Goal: Information Seeking & Learning: Learn about a topic

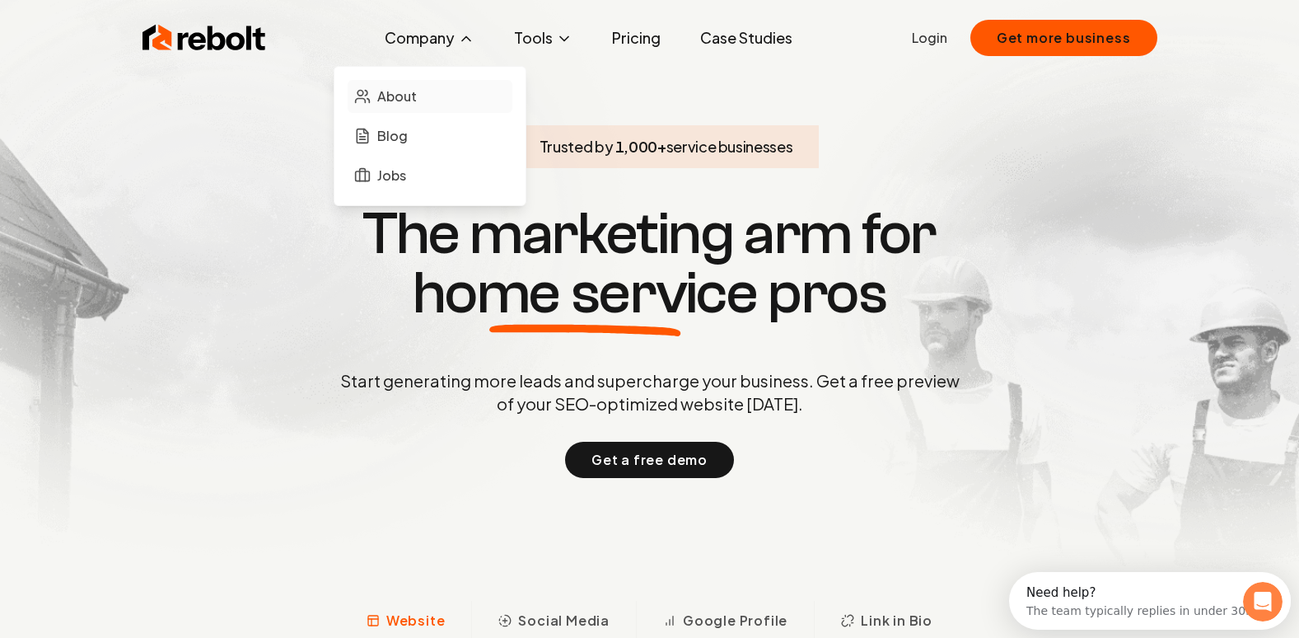
click at [435, 111] on link "About" at bounding box center [430, 96] width 165 height 33
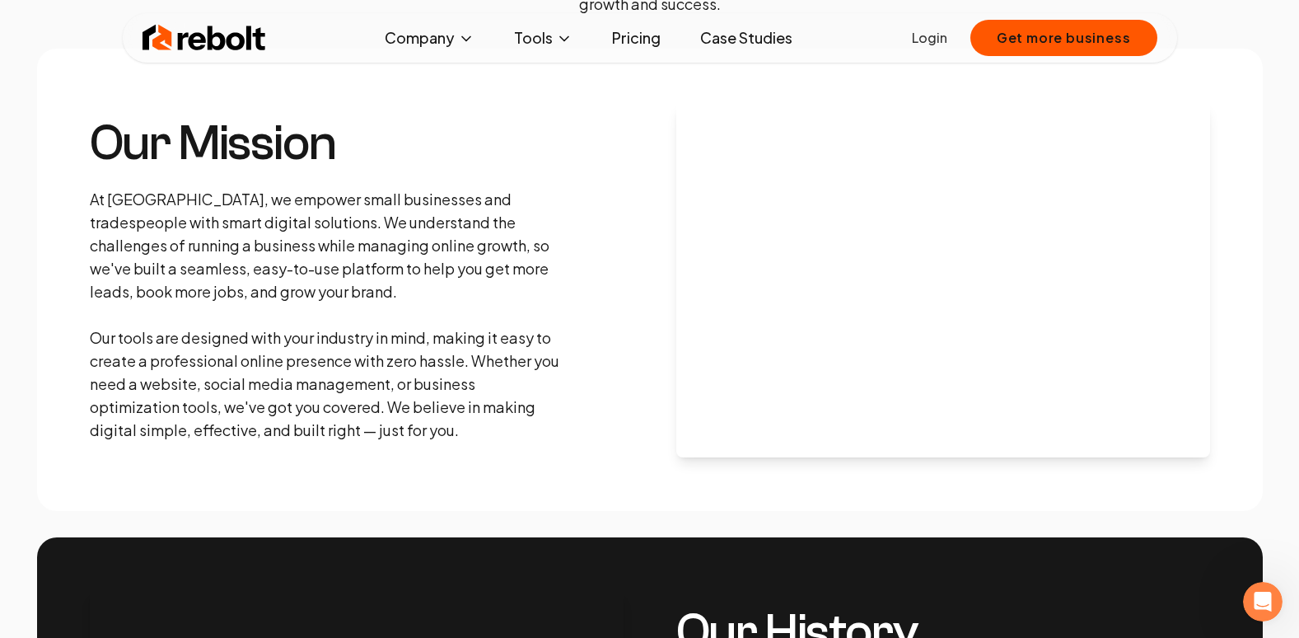
scroll to position [247, 0]
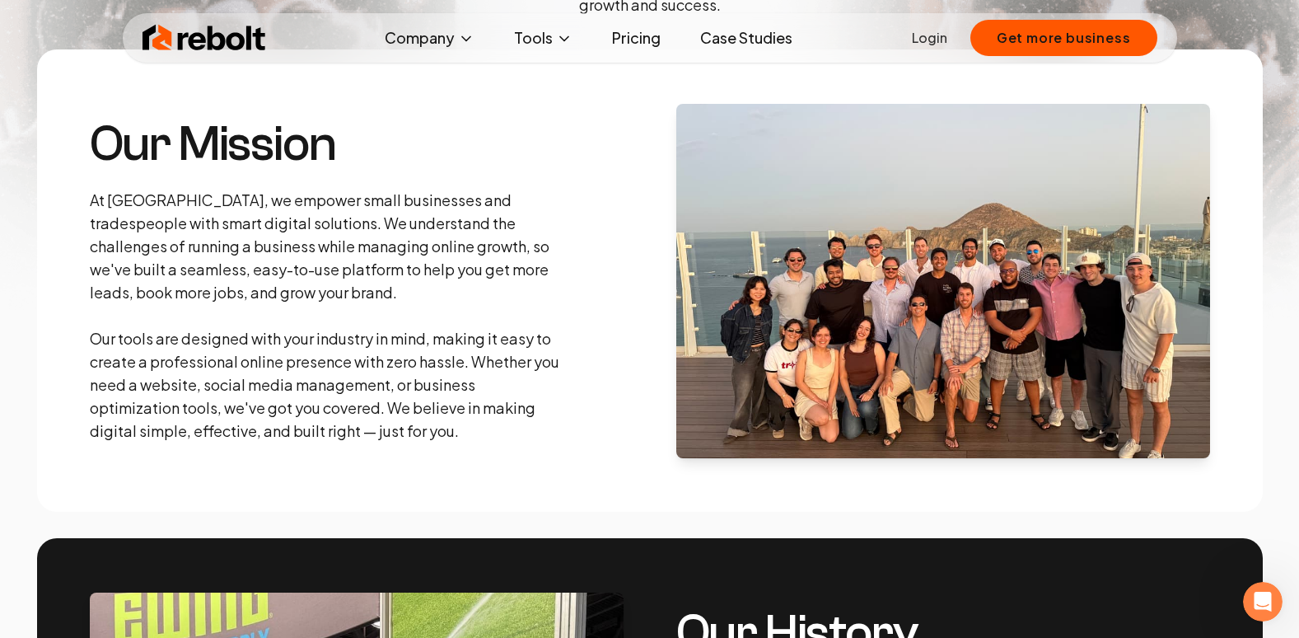
click at [236, 286] on p "At [GEOGRAPHIC_DATA], we empower small businesses and tradespeople with smart d…" at bounding box center [327, 316] width 475 height 254
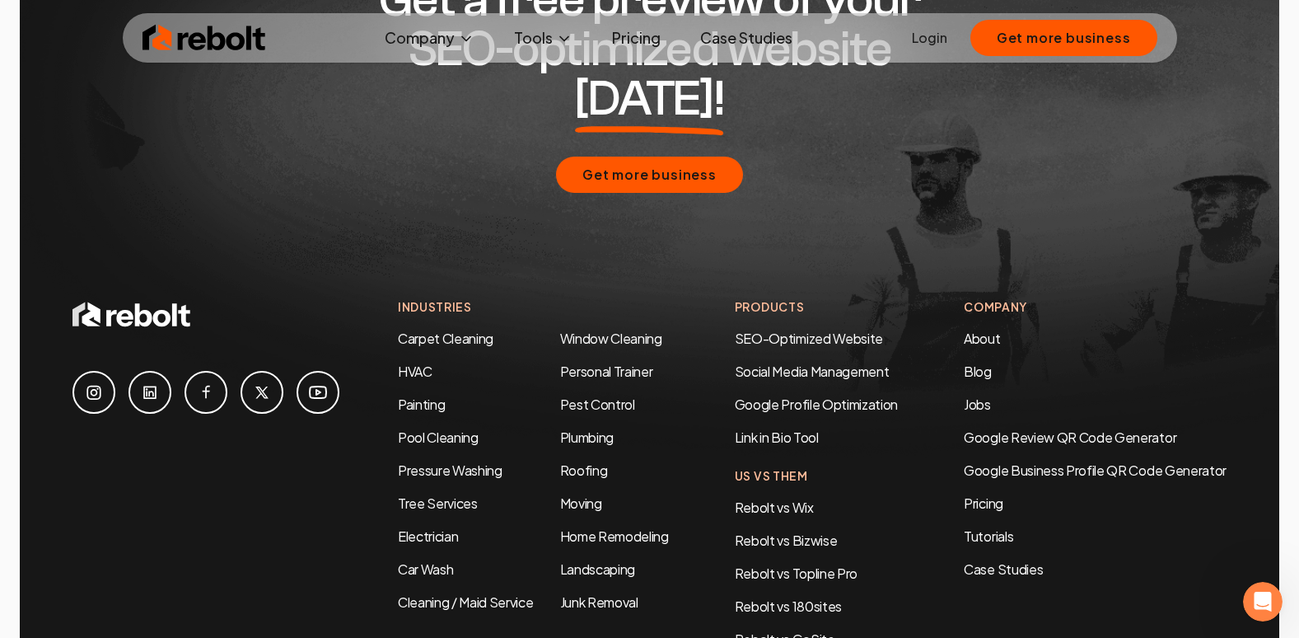
scroll to position [5025, 0]
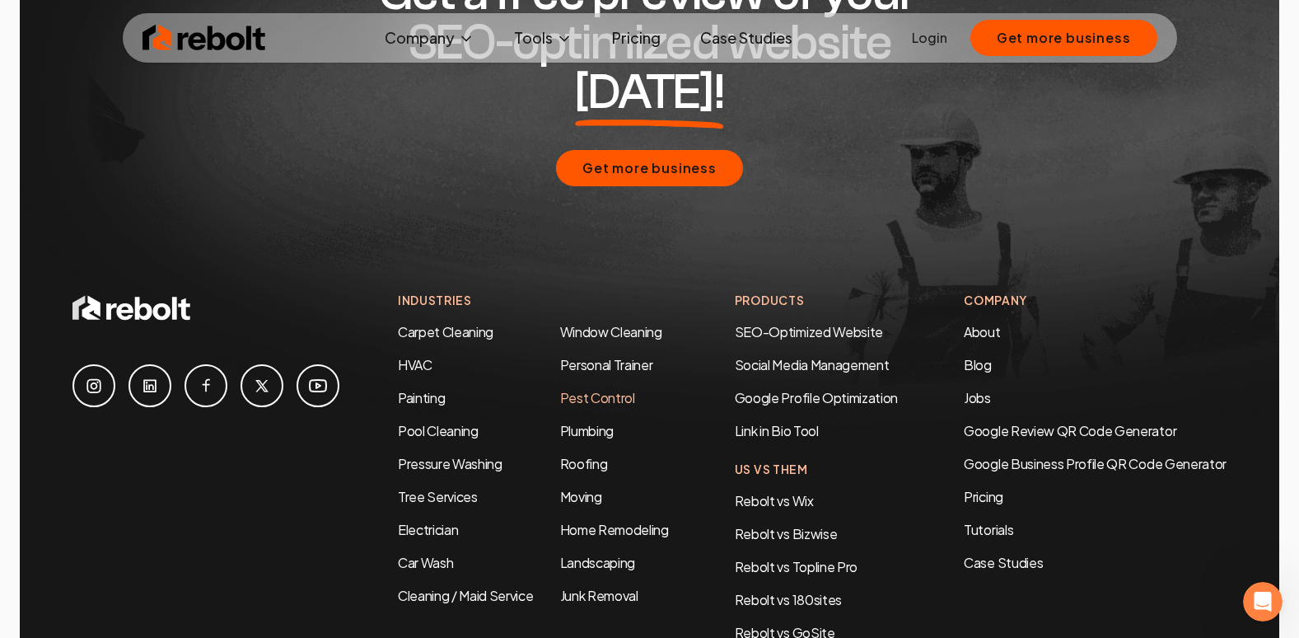
click at [594, 389] on link "Pest Control" at bounding box center [597, 397] width 75 height 17
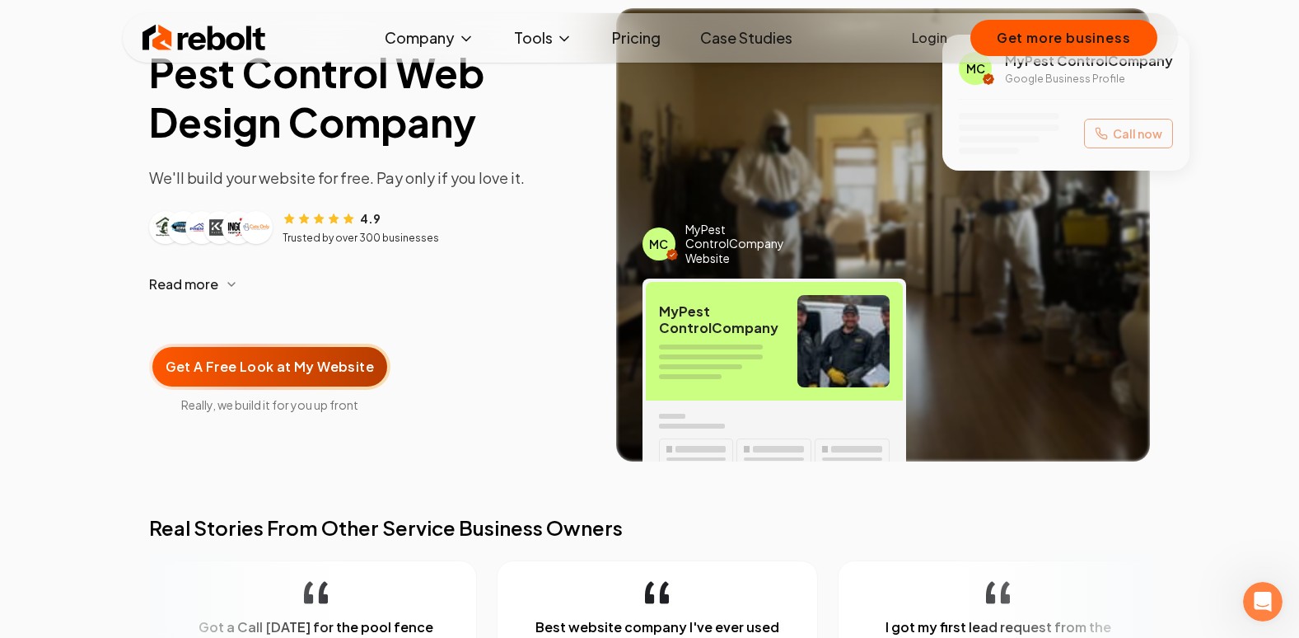
scroll to position [165, 0]
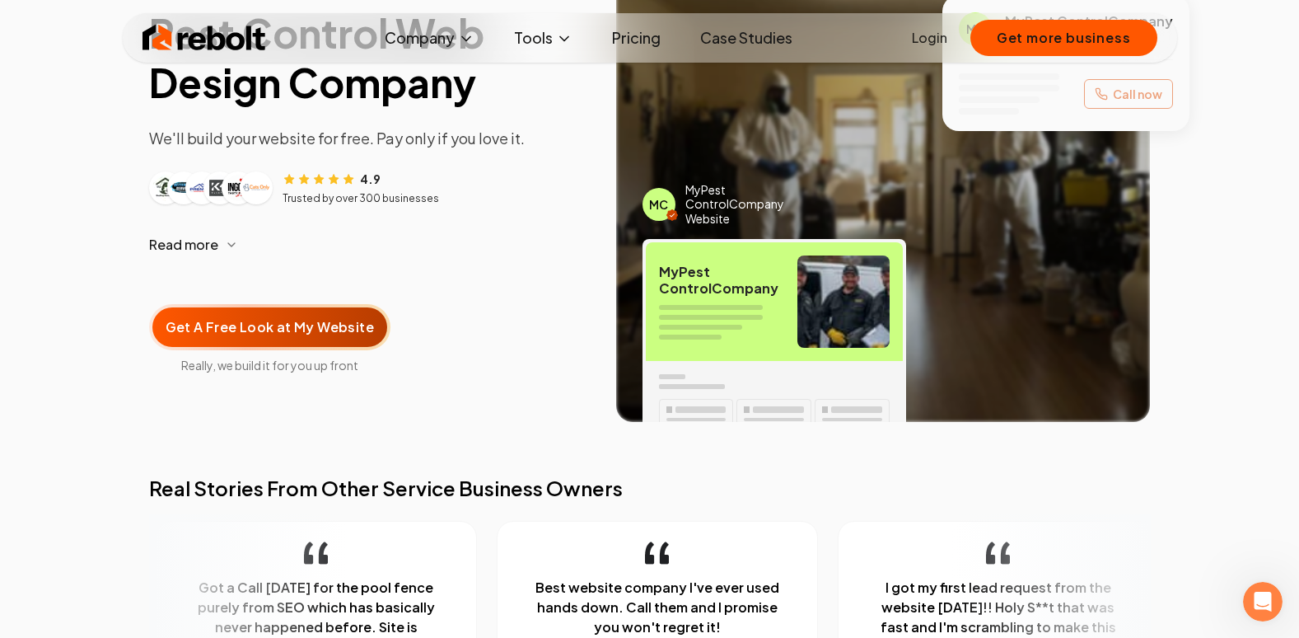
click at [535, 307] on div "Pest Control Web Design Company We'll build your website for free. Pay only if …" at bounding box center [369, 215] width 441 height 414
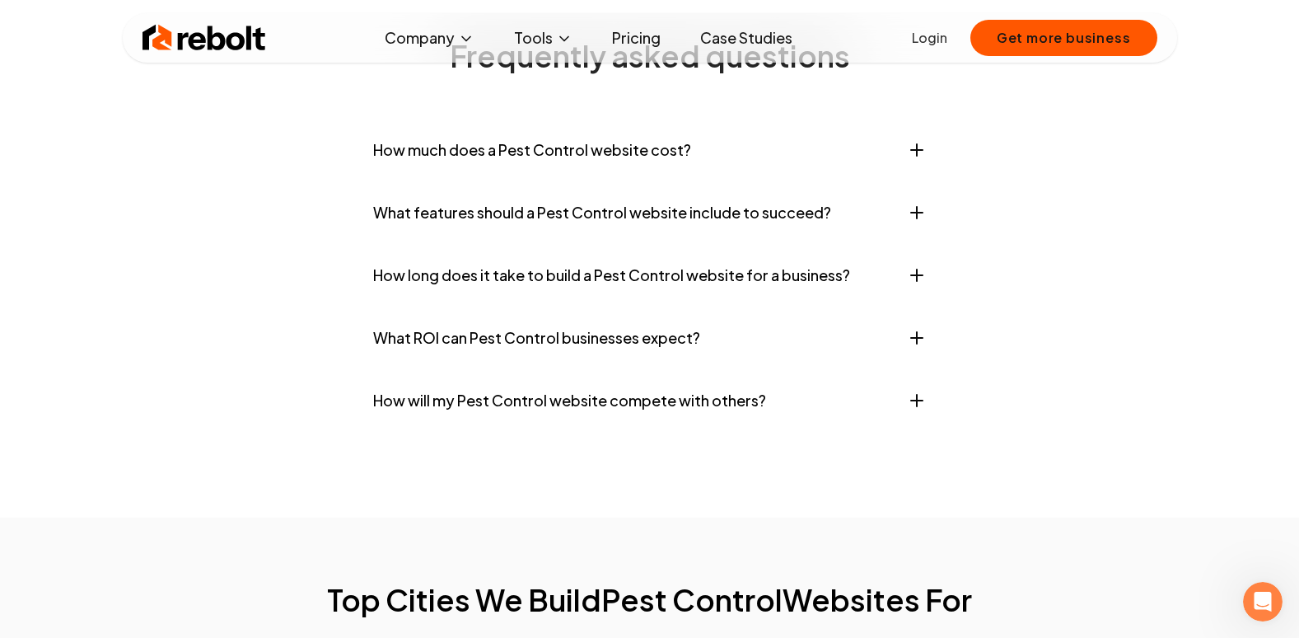
scroll to position [6673, 0]
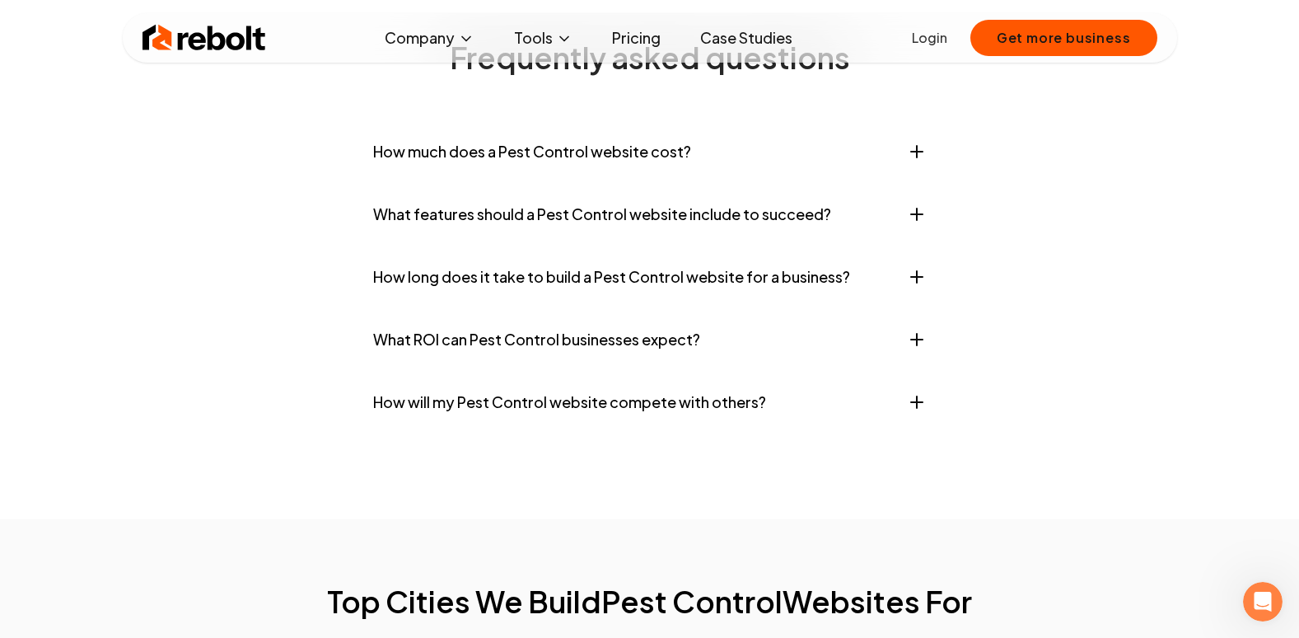
click at [912, 339] on icon "button" at bounding box center [917, 339] width 12 height 0
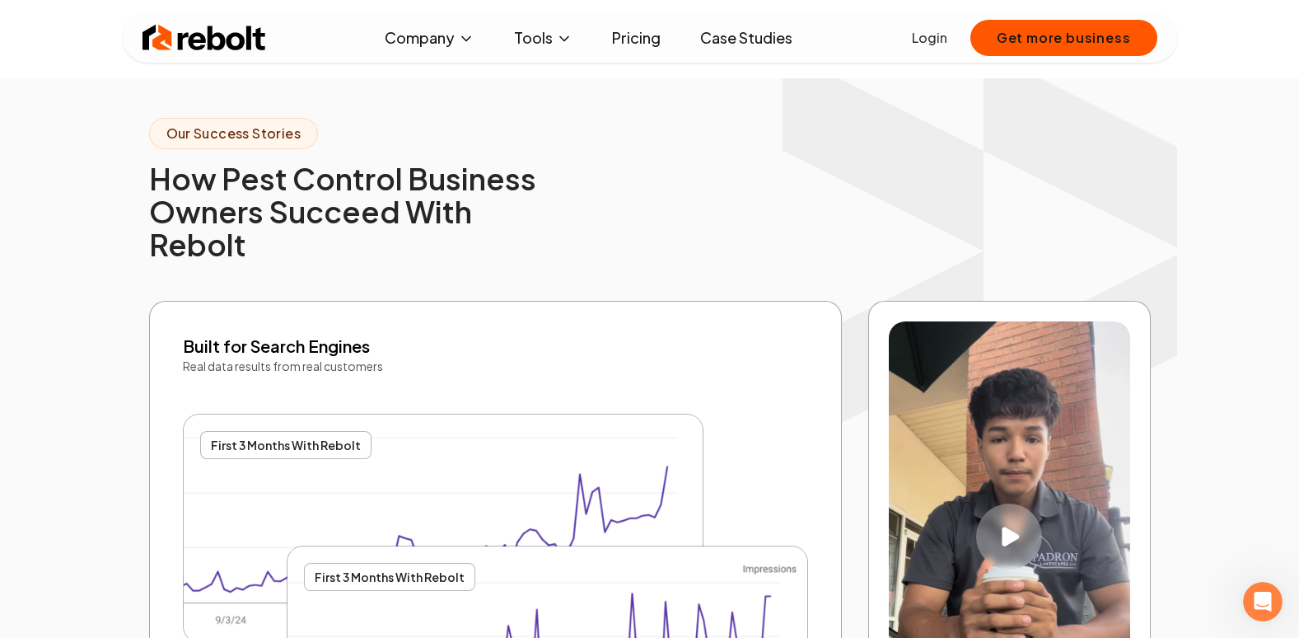
scroll to position [2801, 0]
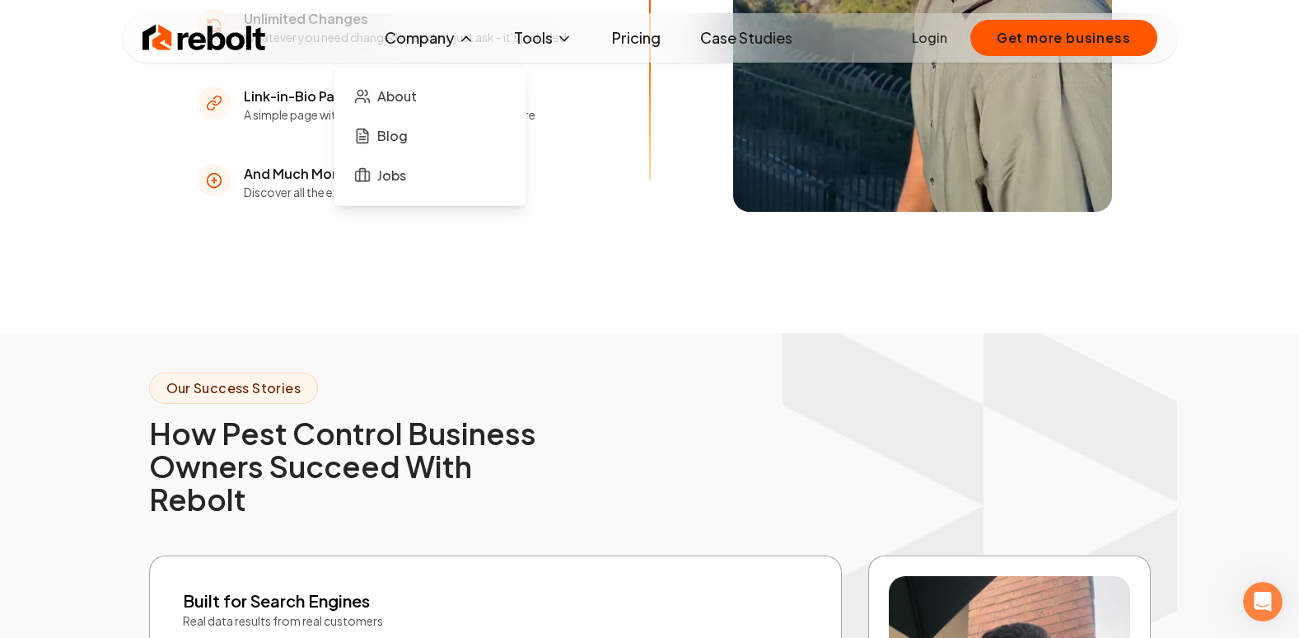
click at [470, 32] on icon at bounding box center [466, 38] width 16 height 16
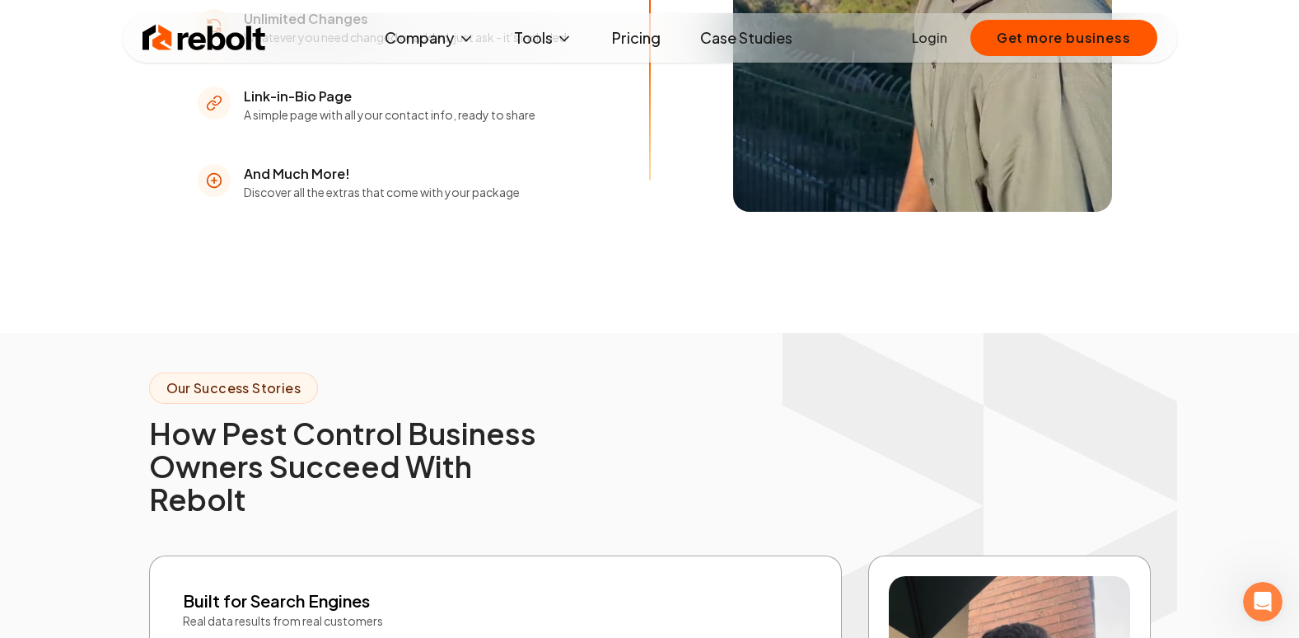
click at [636, 37] on link "Pricing" at bounding box center [636, 37] width 75 height 33
